Goal: Find specific page/section: Find specific page/section

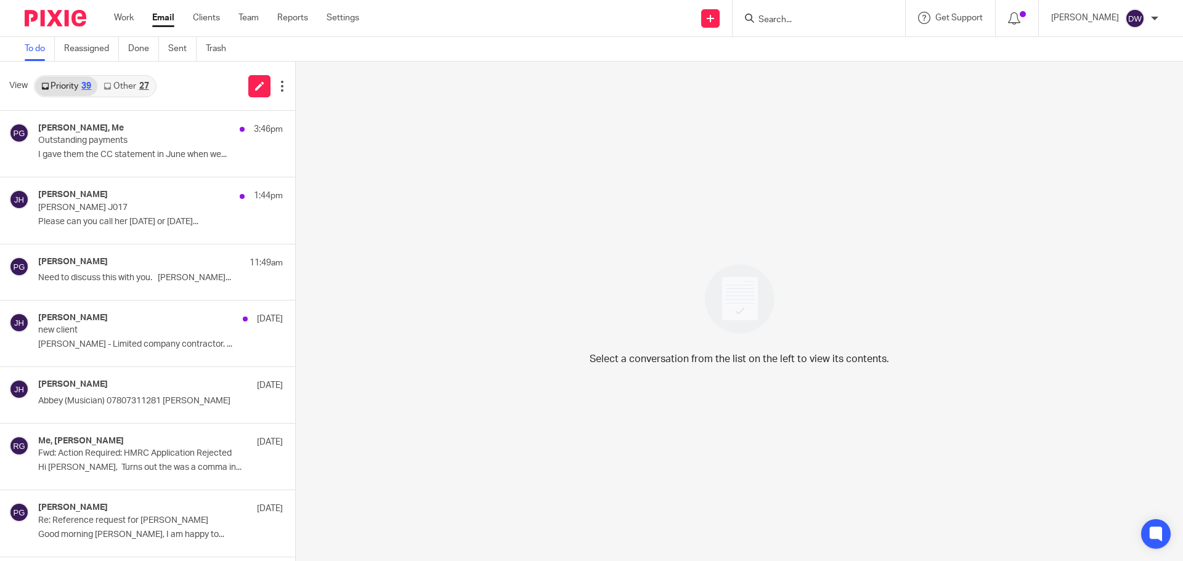
click at [772, 22] on input "Search" at bounding box center [812, 20] width 111 height 11
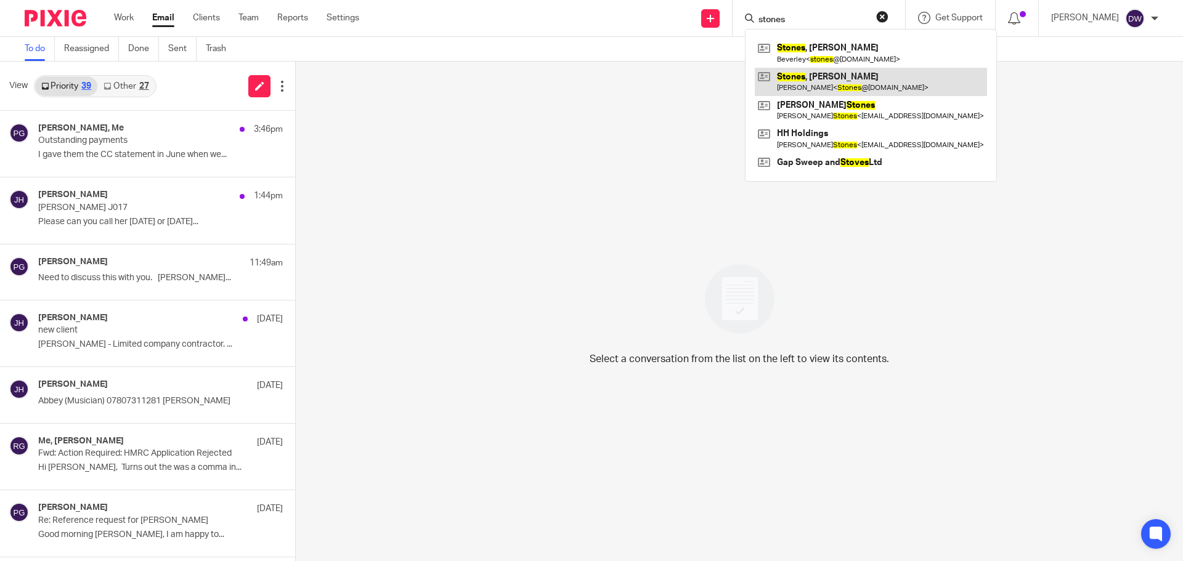
type input "stones"
click at [809, 84] on link at bounding box center [871, 82] width 232 height 28
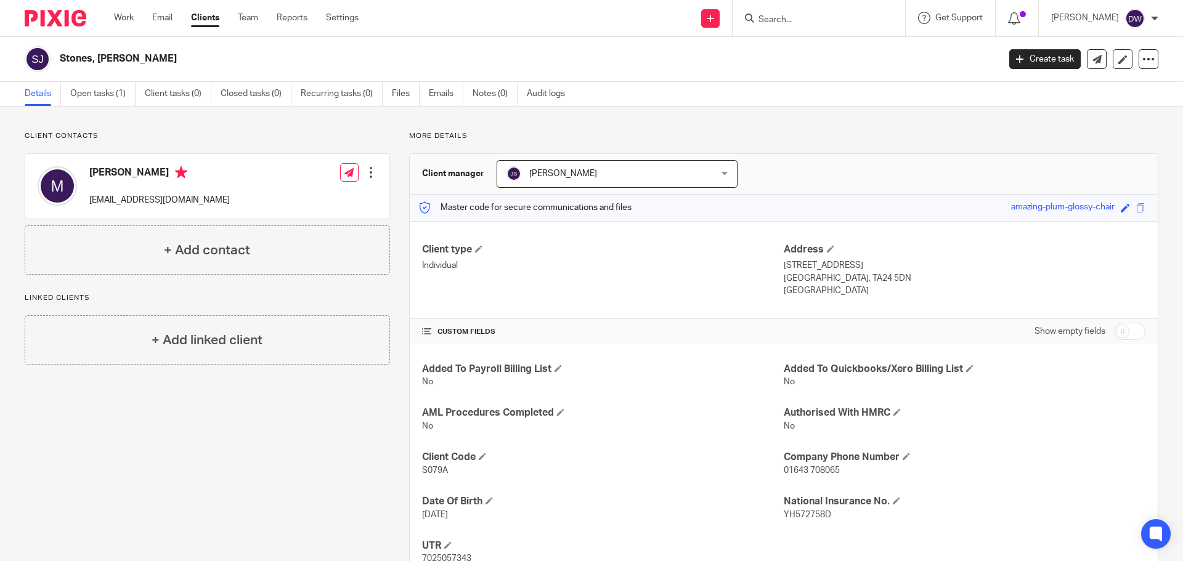
click at [649, 173] on span "[PERSON_NAME]" at bounding box center [599, 174] width 185 height 26
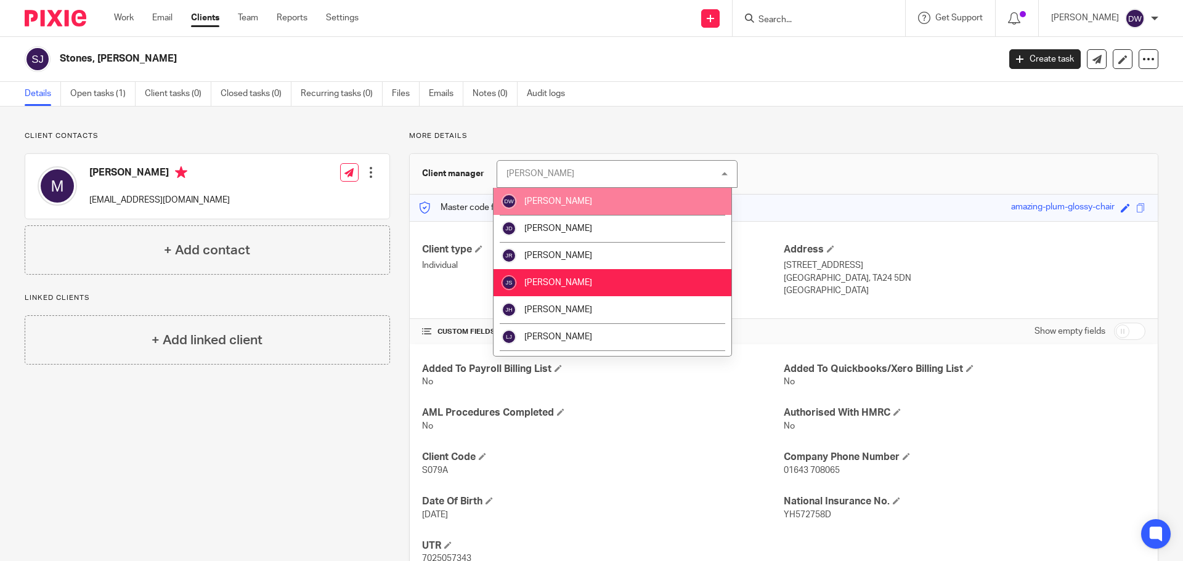
click at [650, 199] on li "[PERSON_NAME]" at bounding box center [613, 201] width 238 height 27
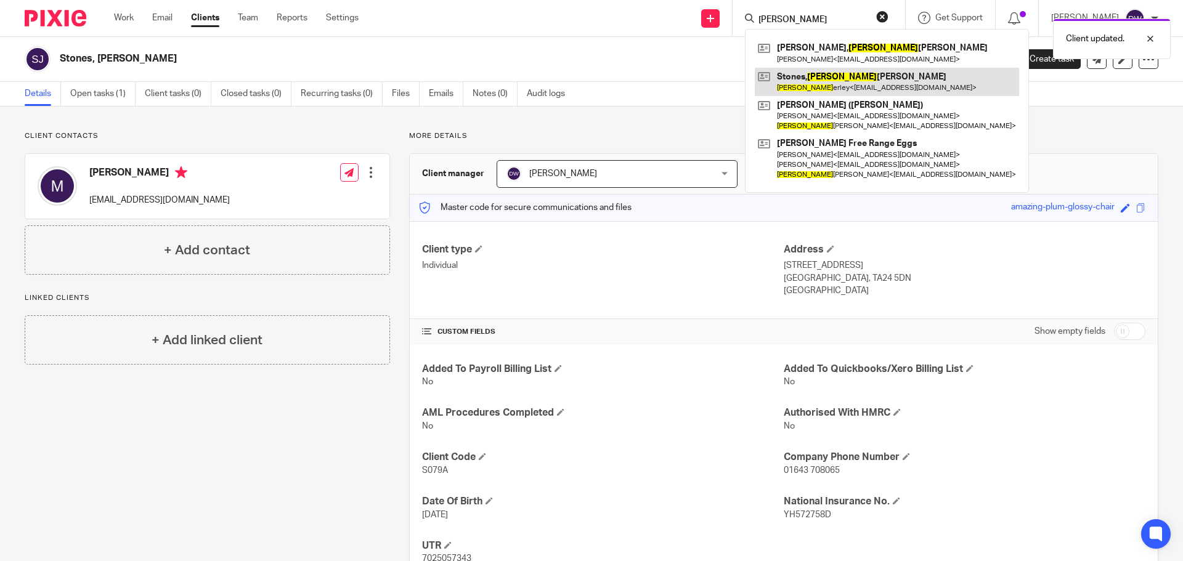
type input "bev"
click at [814, 90] on link at bounding box center [887, 82] width 264 height 28
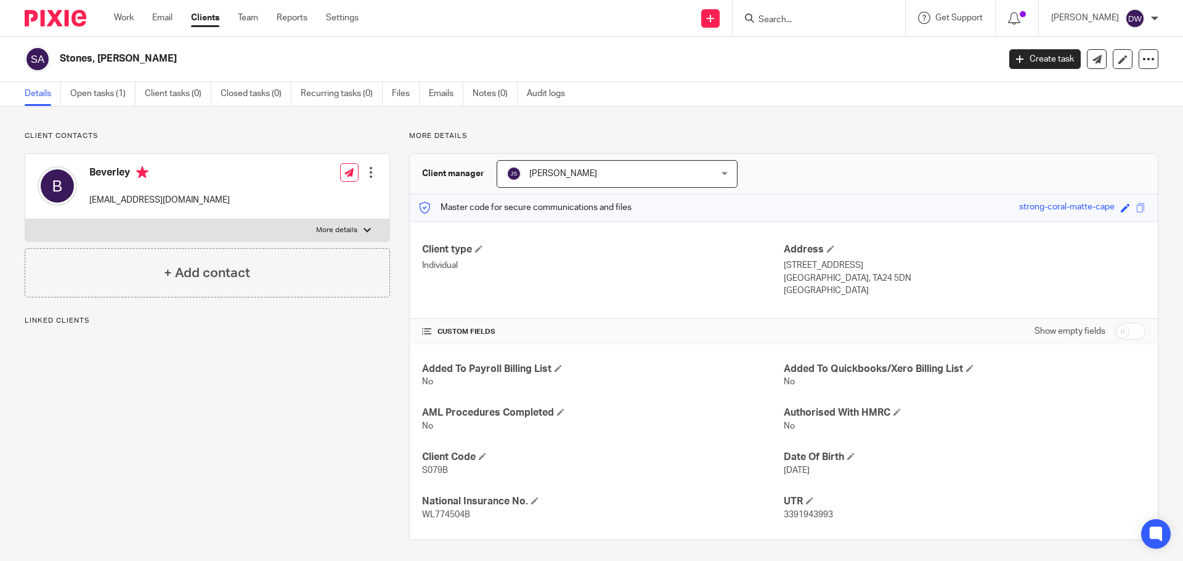
click at [687, 169] on div "[PERSON_NAME] [PERSON_NAME]" at bounding box center [617, 174] width 241 height 28
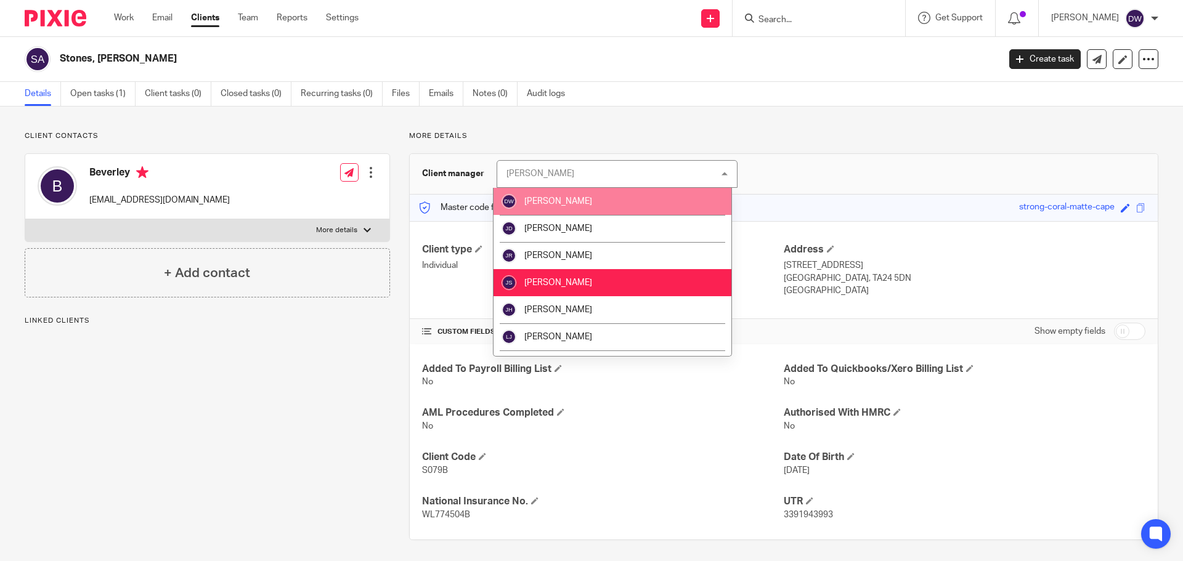
click at [686, 195] on li "[PERSON_NAME]" at bounding box center [613, 201] width 238 height 27
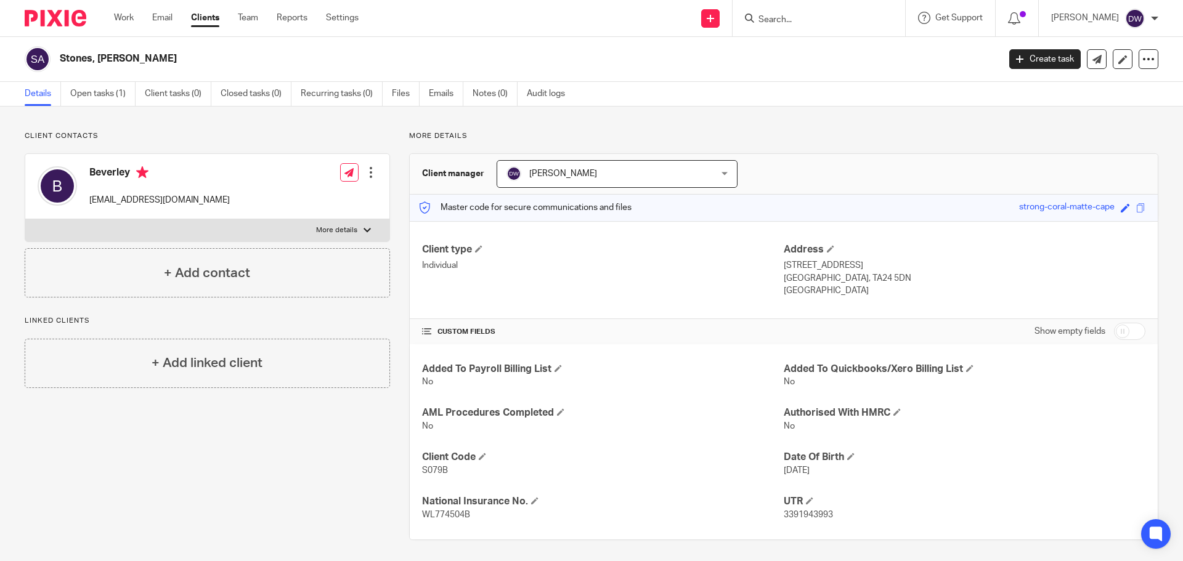
click at [791, 22] on input "Search" at bounding box center [812, 20] width 111 height 11
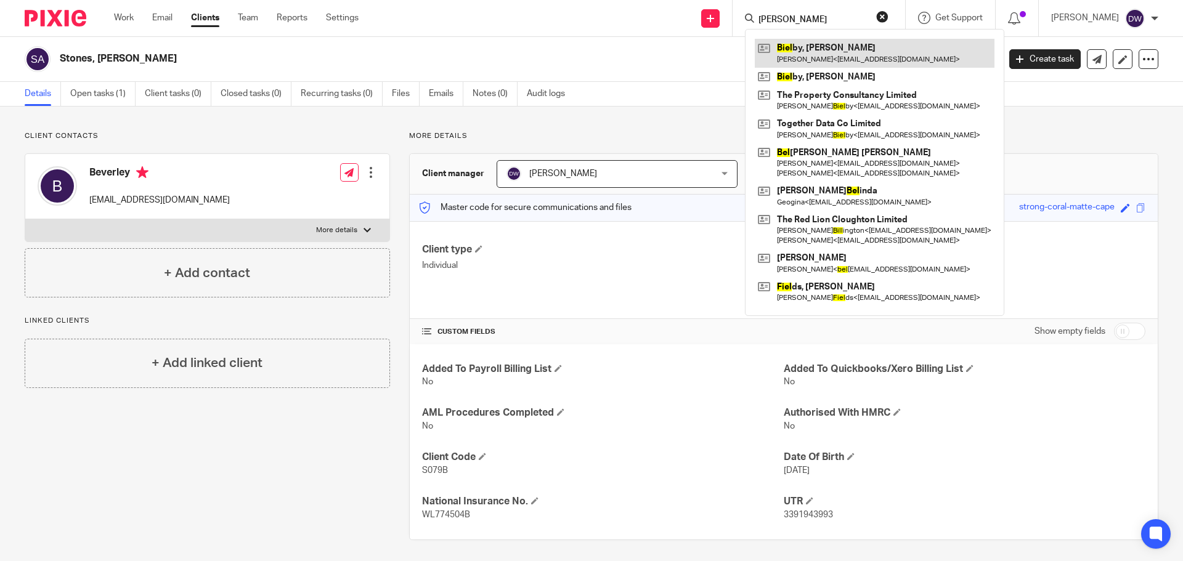
type input "dan biel"
click at [830, 55] on link at bounding box center [875, 53] width 240 height 28
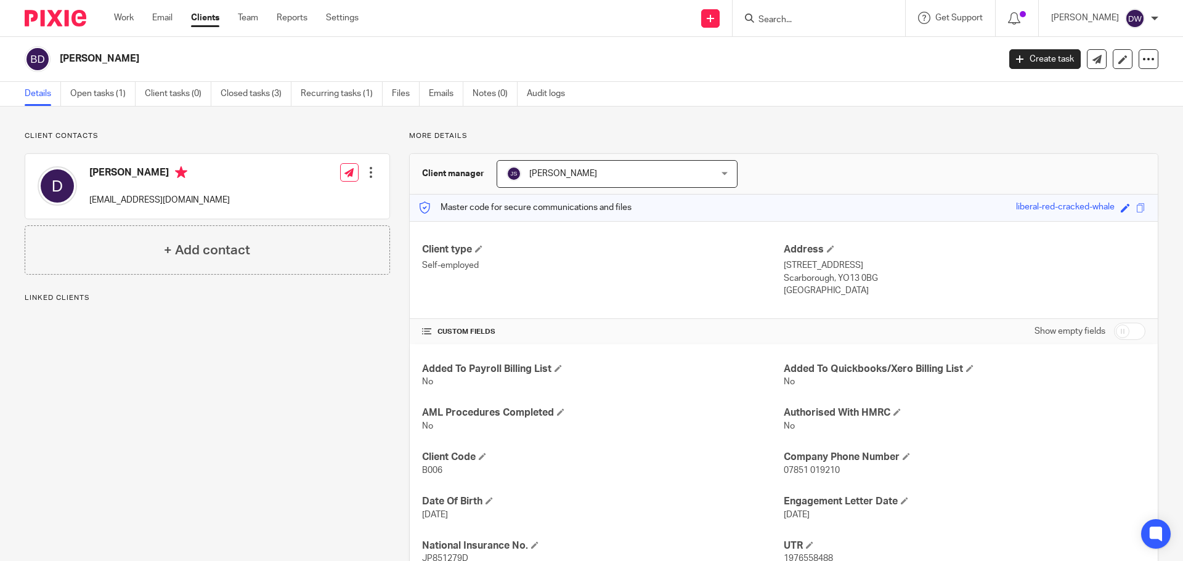
click at [572, 174] on span "[PERSON_NAME]" at bounding box center [563, 173] width 68 height 9
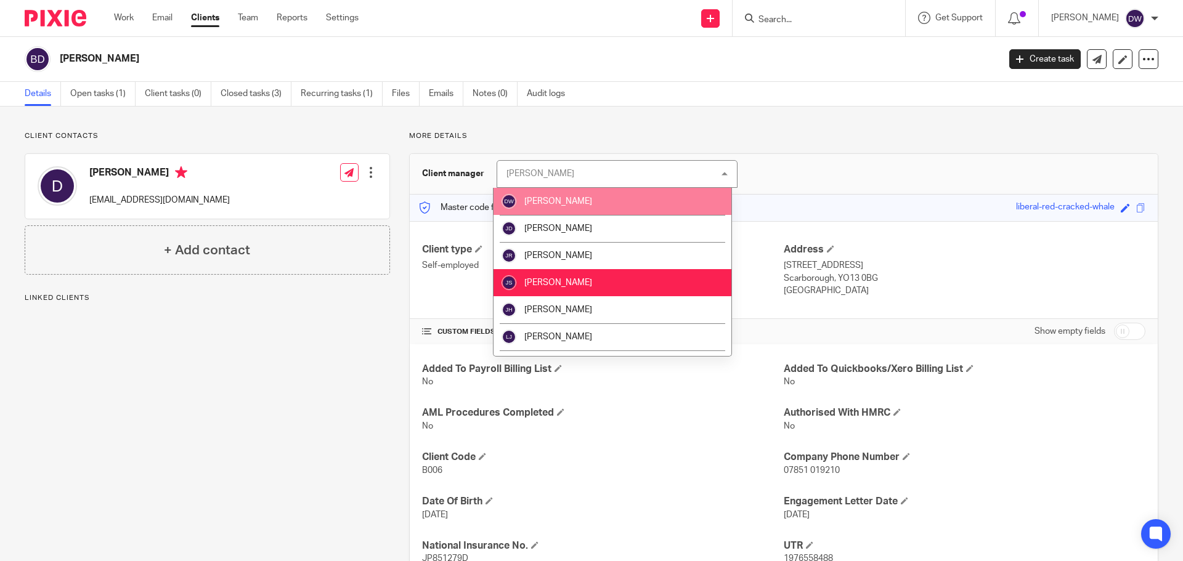
click at [571, 199] on span "[PERSON_NAME]" at bounding box center [558, 201] width 68 height 9
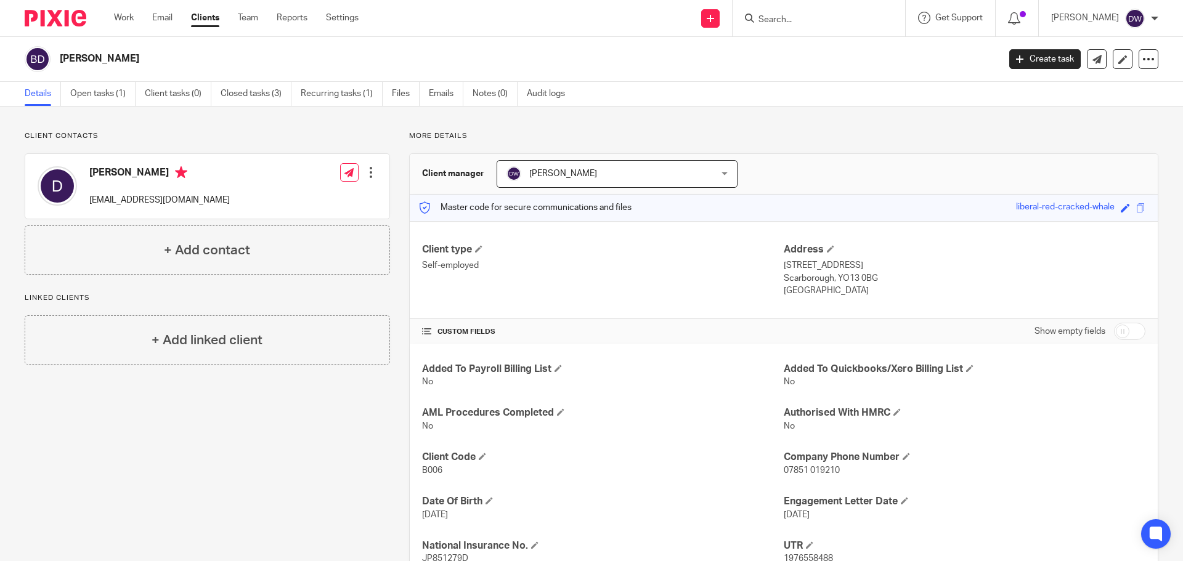
click at [824, 20] on input "Search" at bounding box center [812, 20] width 111 height 11
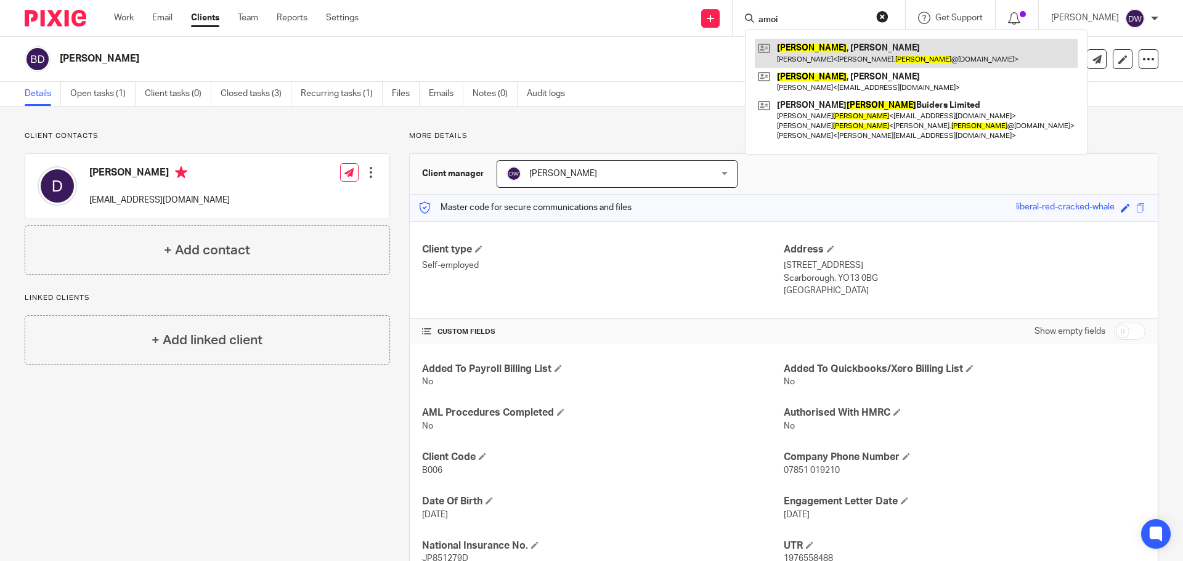
type input "amoi"
click at [845, 48] on link at bounding box center [916, 53] width 323 height 28
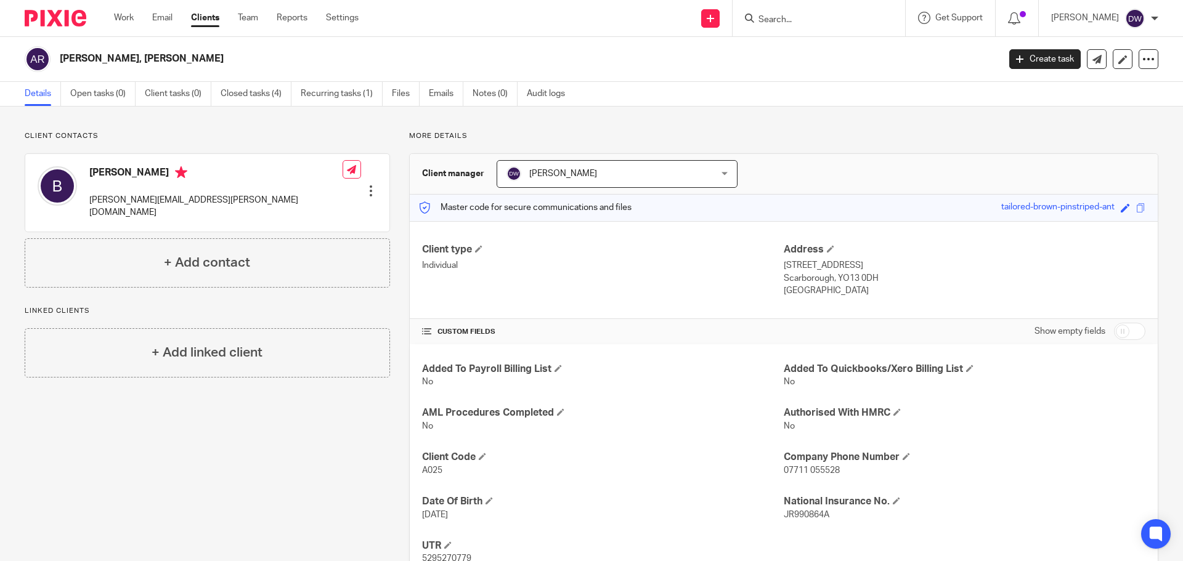
click at [779, 24] on input "Search" at bounding box center [812, 20] width 111 height 11
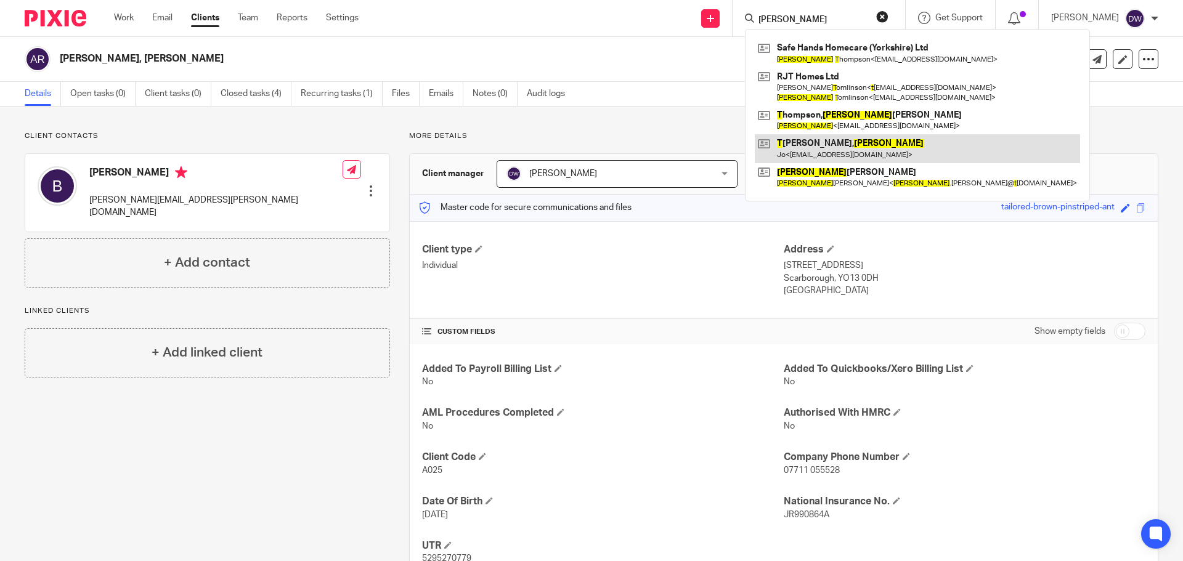
type input "[PERSON_NAME]"
click at [876, 149] on link at bounding box center [917, 148] width 325 height 28
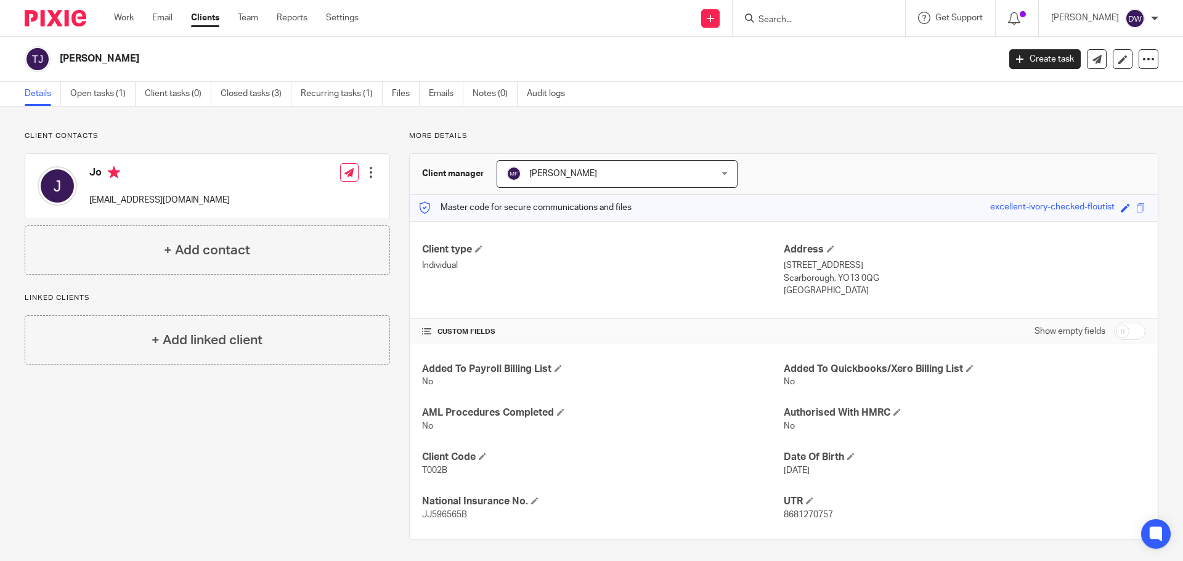
click at [791, 24] on input "Search" at bounding box center [812, 20] width 111 height 11
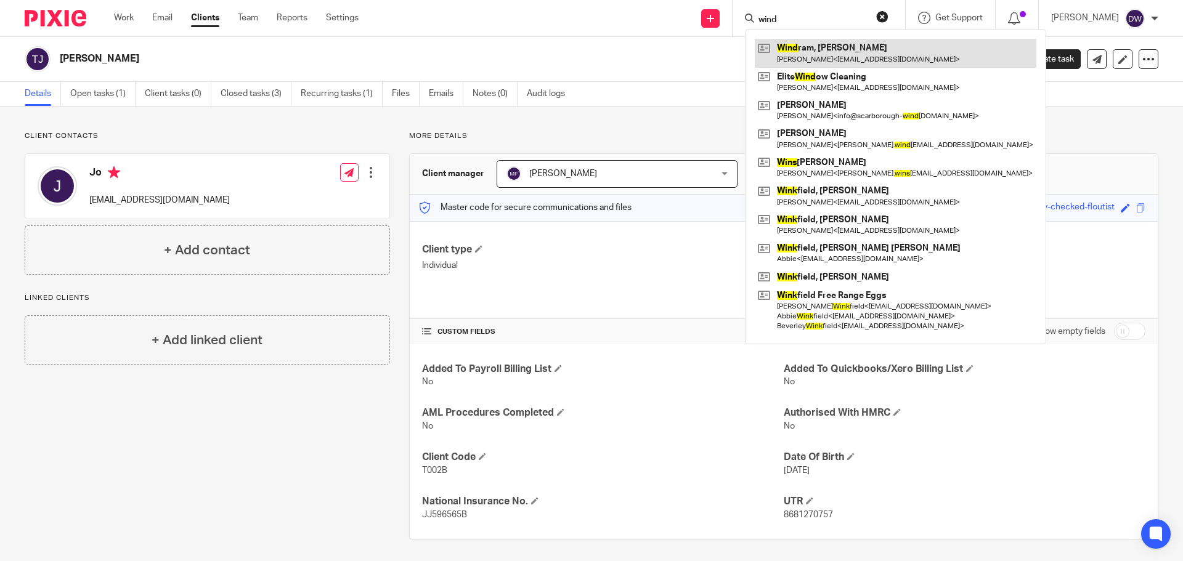
type input "wind"
click at [799, 60] on link at bounding box center [896, 53] width 282 height 28
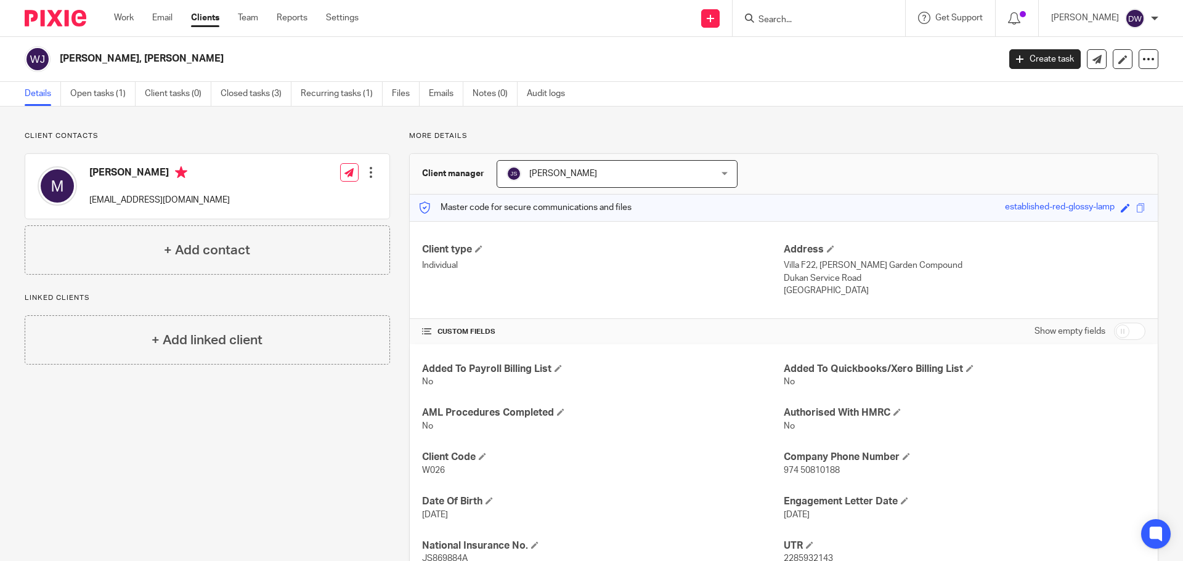
click at [789, 20] on input "Search" at bounding box center [812, 20] width 111 height 11
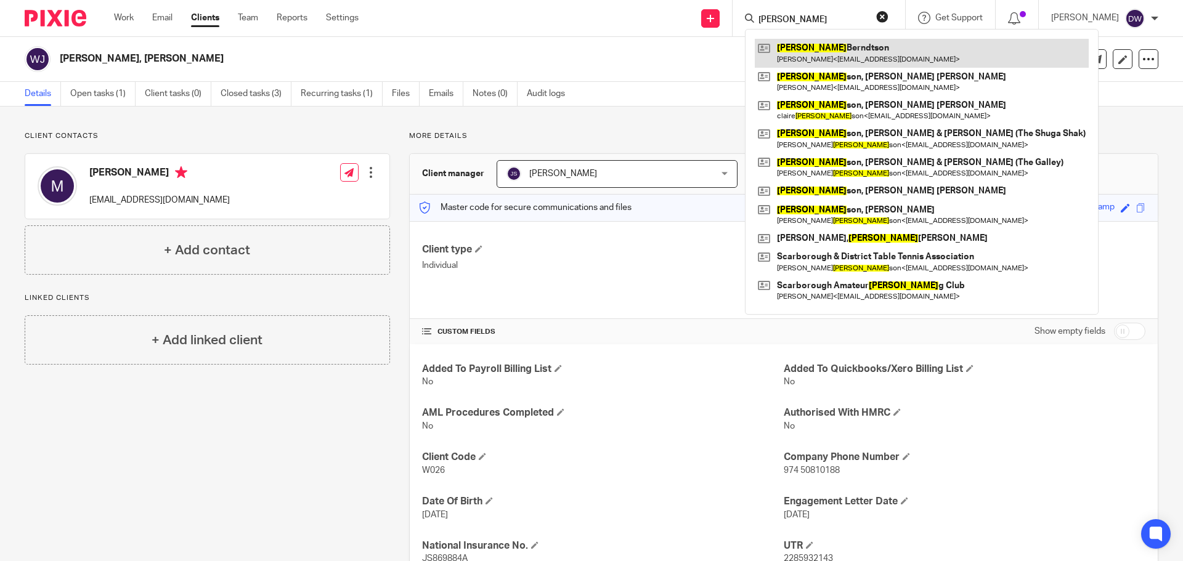
type input "robin"
click at [799, 43] on link at bounding box center [922, 53] width 334 height 28
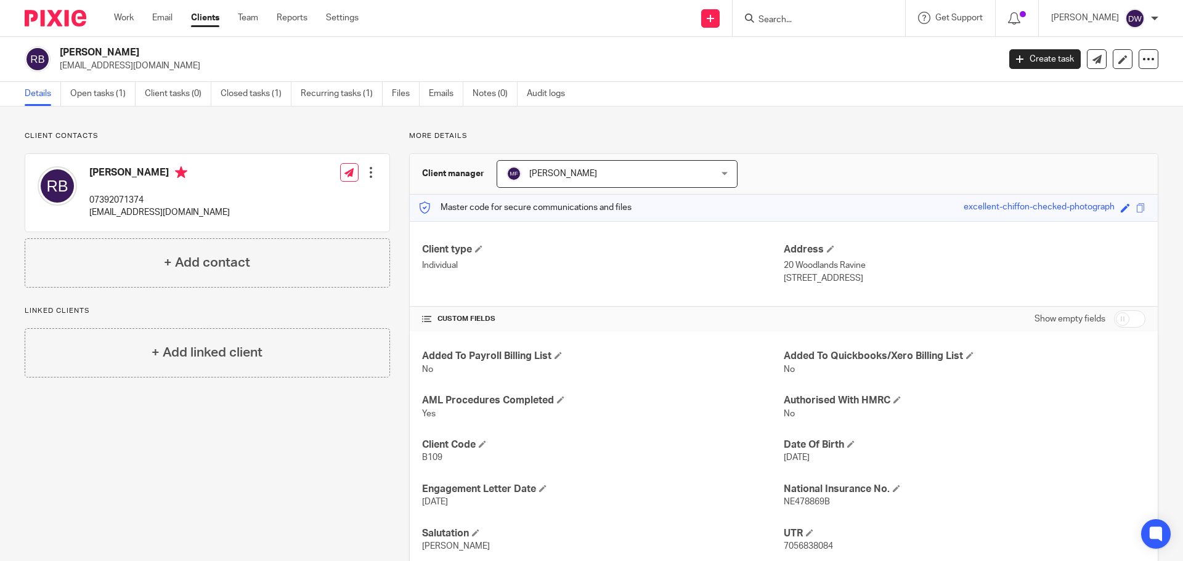
click at [790, 18] on input "Search" at bounding box center [812, 20] width 111 height 11
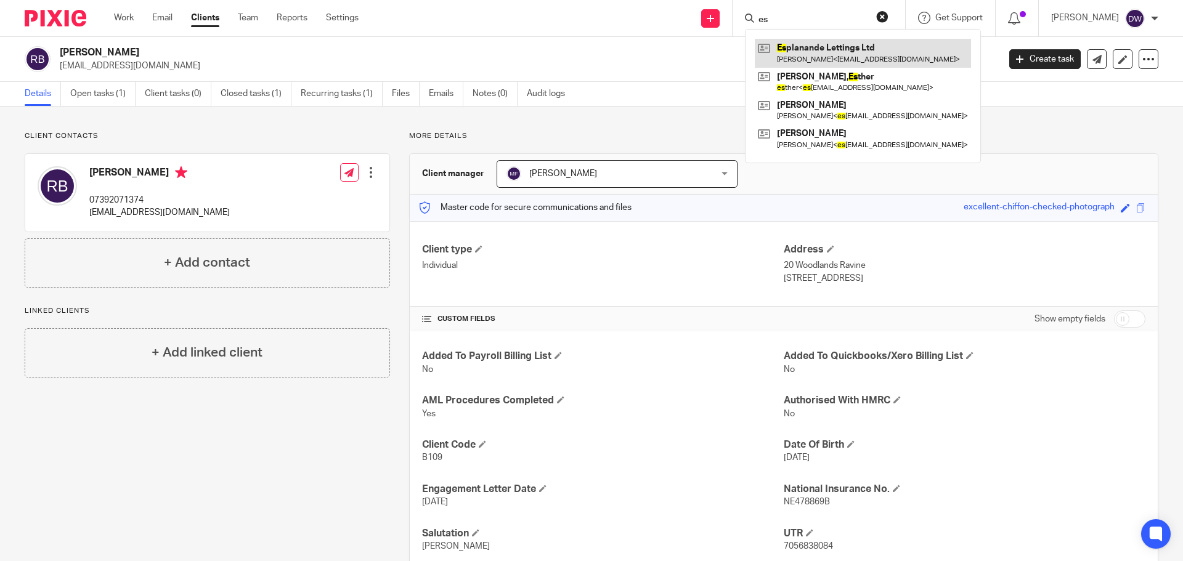
type input "es"
click at [794, 46] on link at bounding box center [863, 53] width 216 height 28
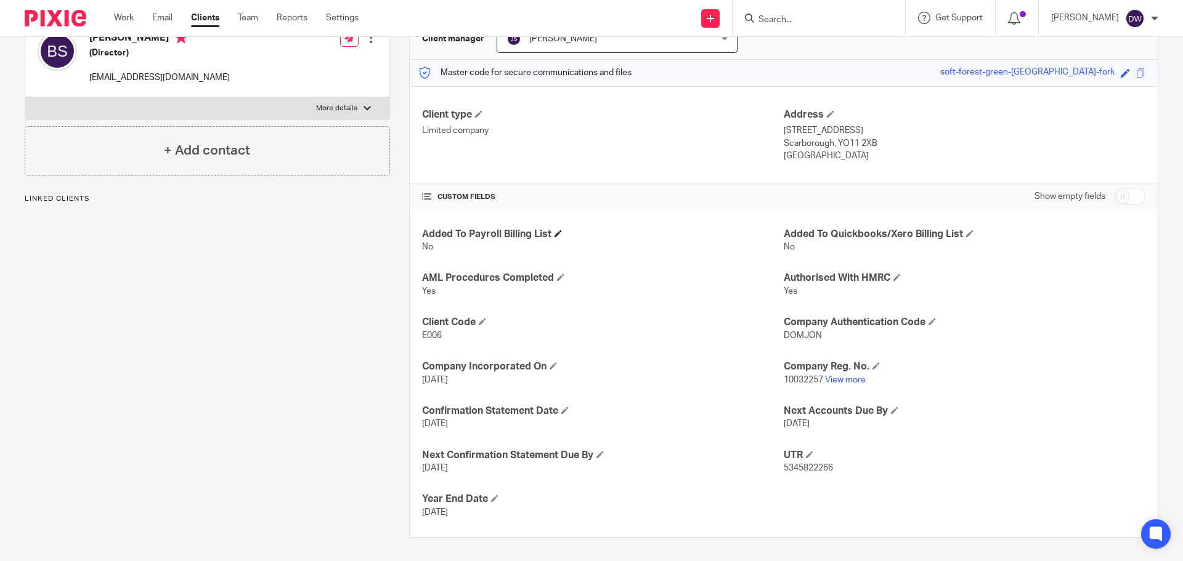
scroll to position [136, 0]
